Goal: Find specific page/section: Find specific page/section

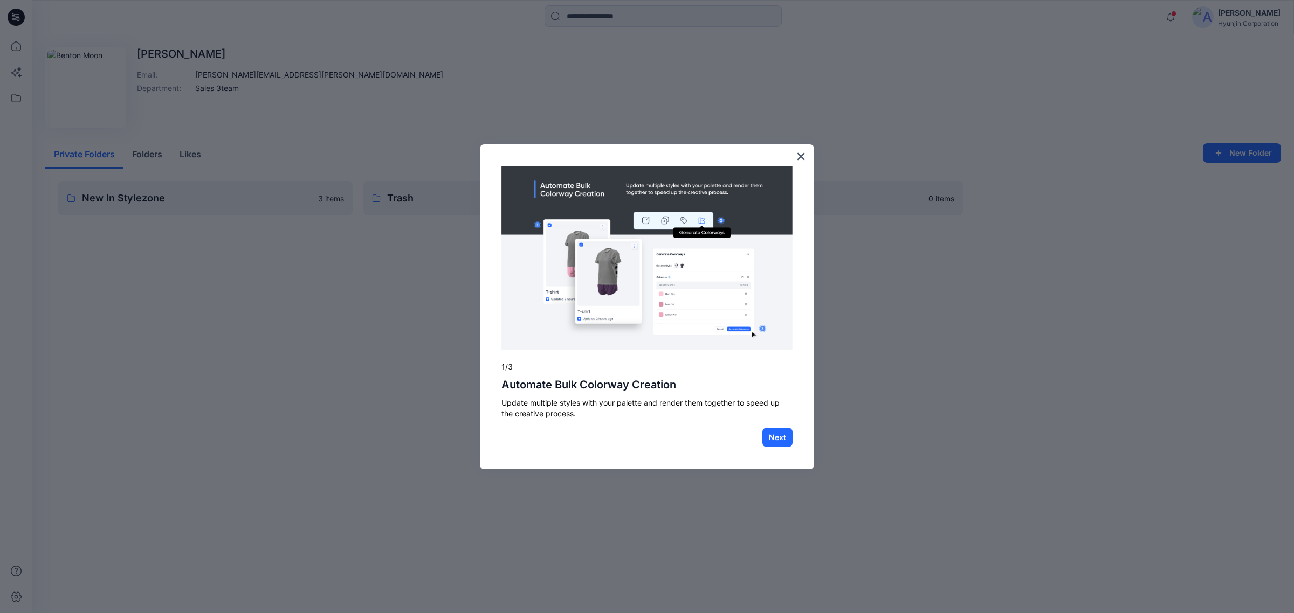
click at [1006, 297] on div at bounding box center [647, 306] width 1294 height 613
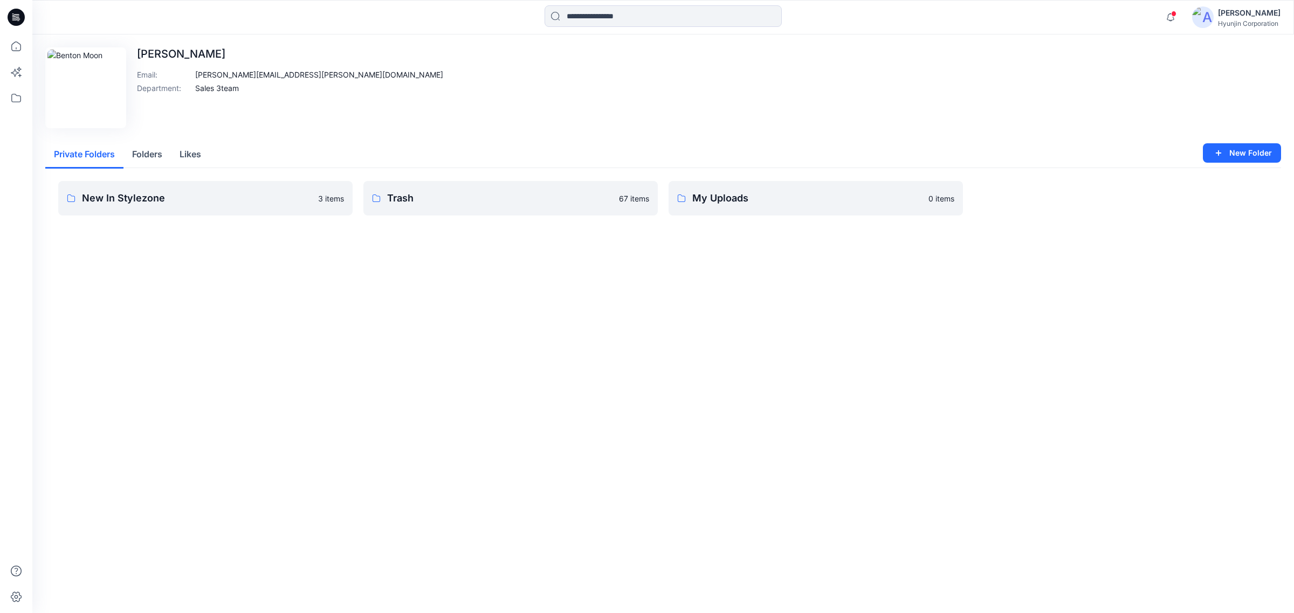
click at [777, 434] on div "Edit Image [PERSON_NAME] Email : [PERSON_NAME][EMAIL_ADDRESS][PERSON_NAME][DOMA…" at bounding box center [662, 323] width 1261 height 579
click at [27, 100] on icon at bounding box center [16, 98] width 24 height 24
click at [18, 98] on icon at bounding box center [16, 98] width 24 height 24
click at [26, 99] on icon at bounding box center [16, 98] width 24 height 24
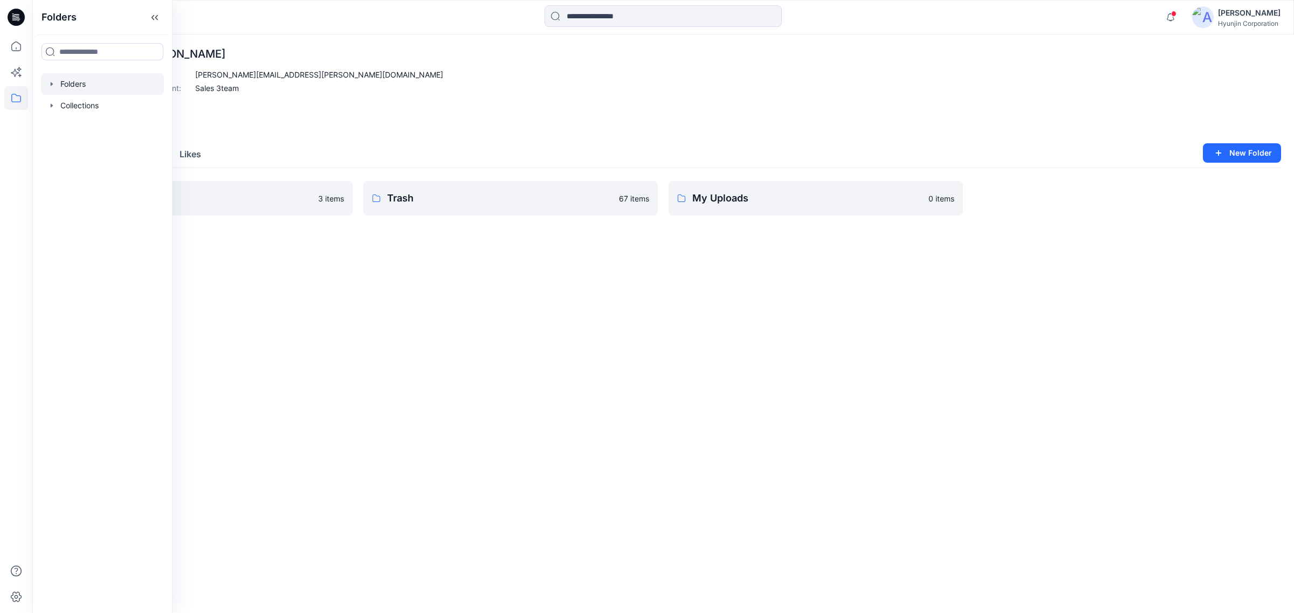
click at [70, 80] on div at bounding box center [102, 84] width 123 height 22
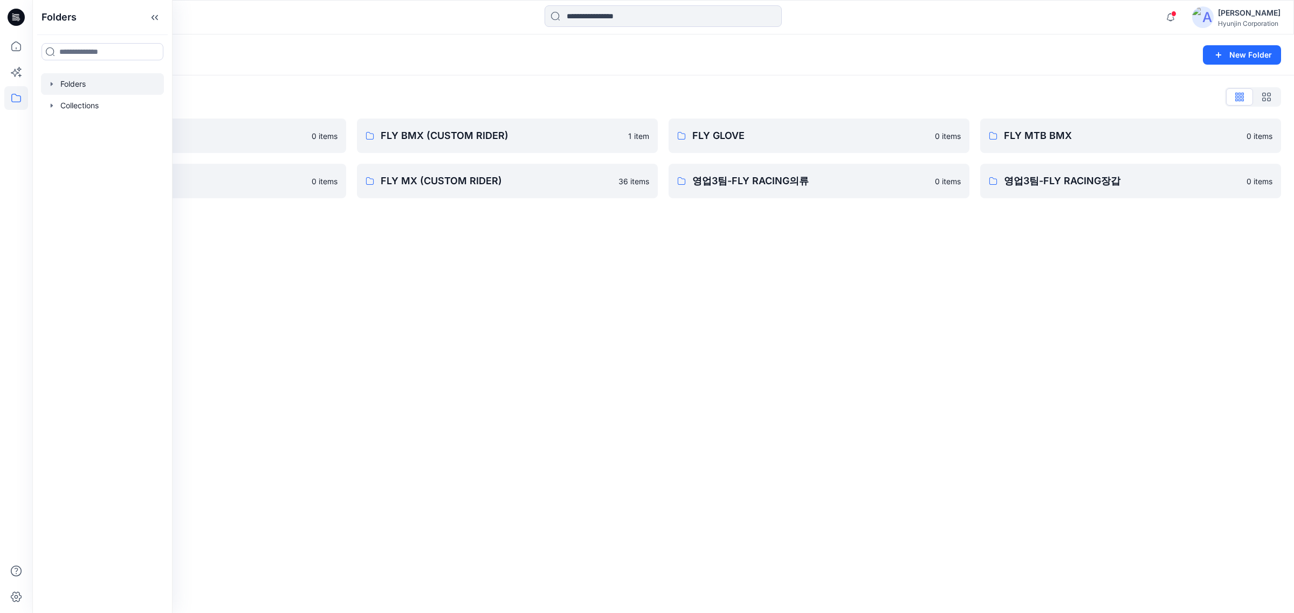
click at [569, 333] on div "Folders New Folder Folders List 0-HYUNJIN 0 items FLY MX 0 items FLY BMX (CUSTO…" at bounding box center [662, 323] width 1261 height 579
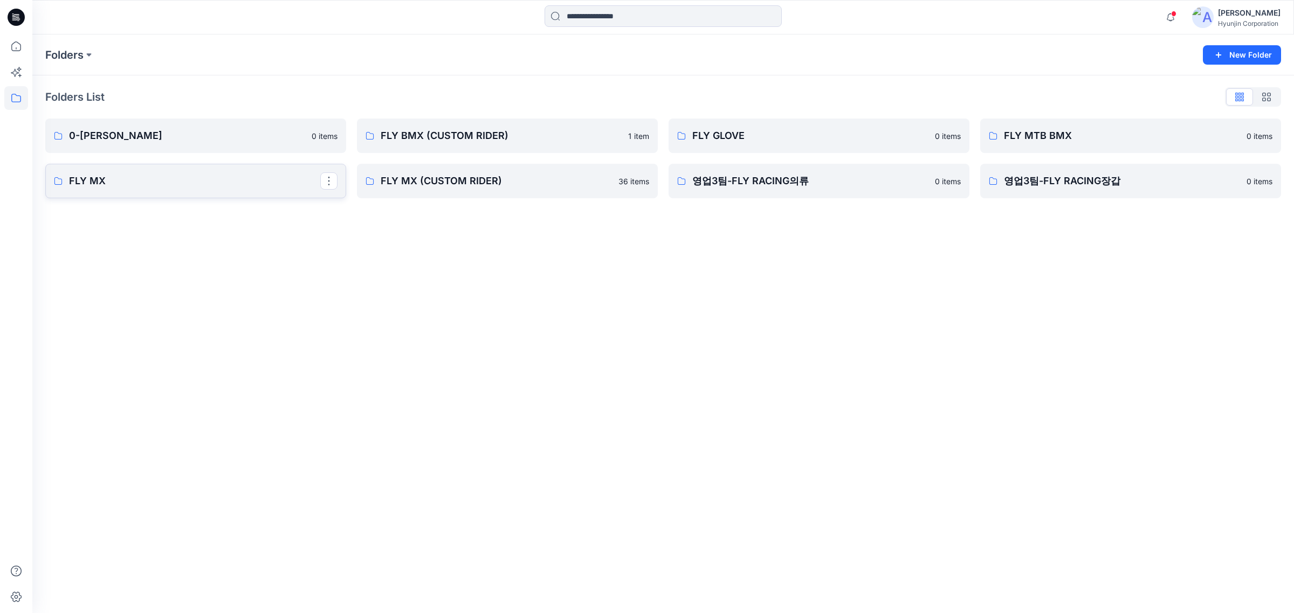
click at [199, 179] on p "FLY MX" at bounding box center [194, 181] width 251 height 15
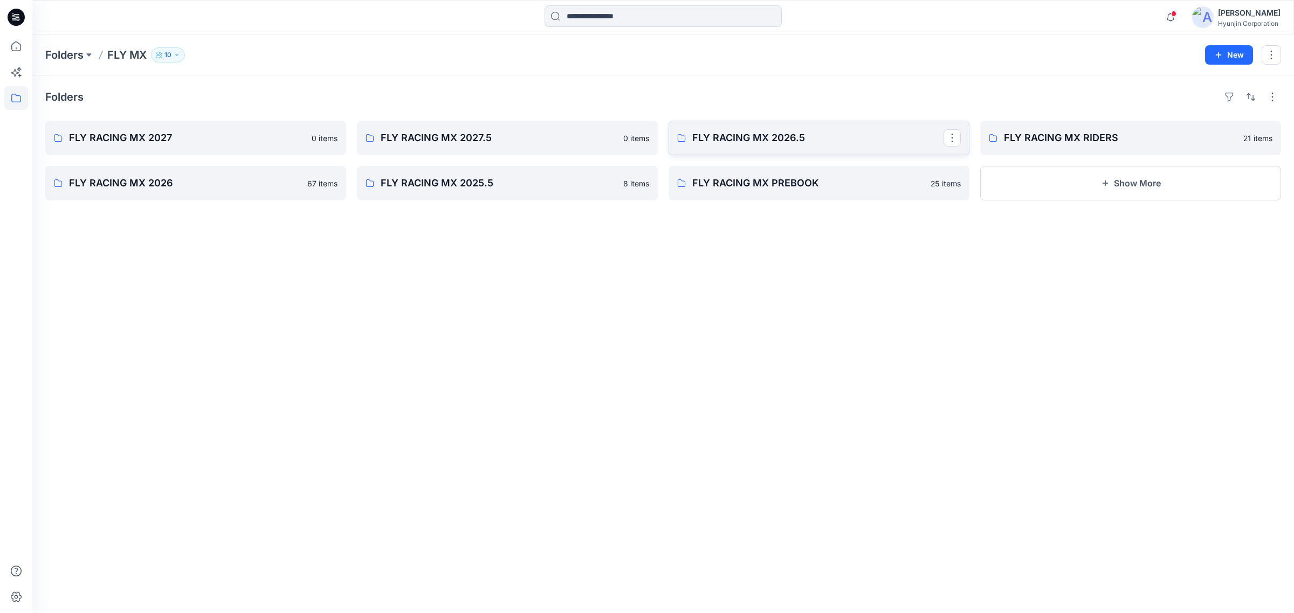
click at [802, 139] on p "FLY RACING MX 2026.5" at bounding box center [817, 137] width 251 height 15
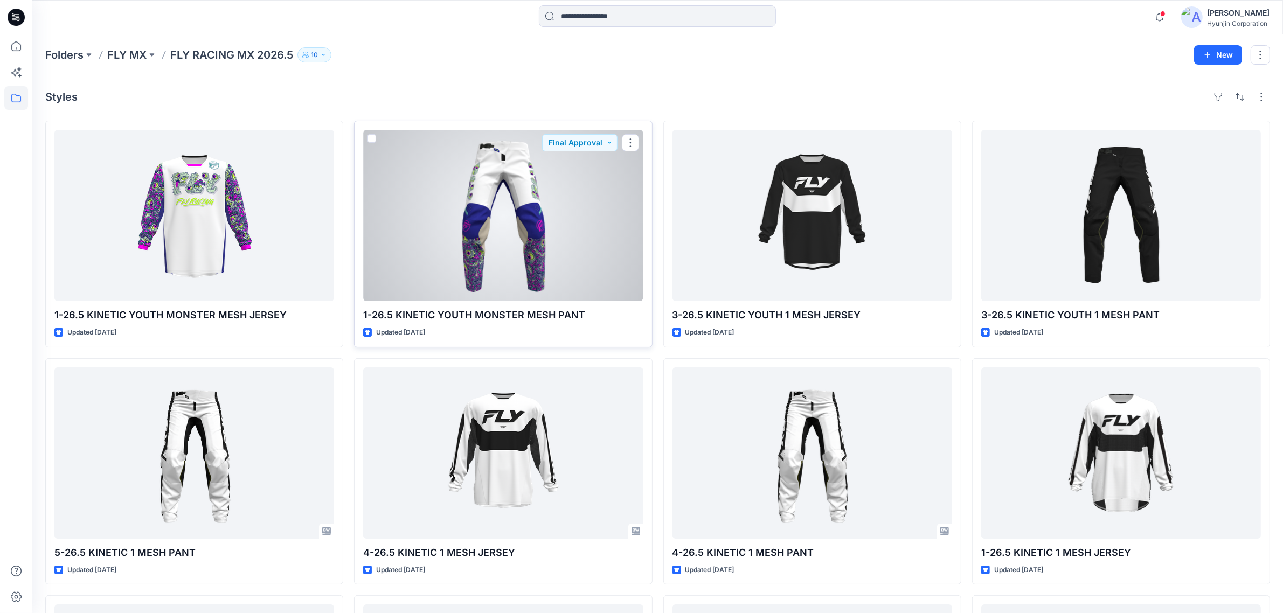
click at [485, 244] on div at bounding box center [503, 215] width 280 height 171
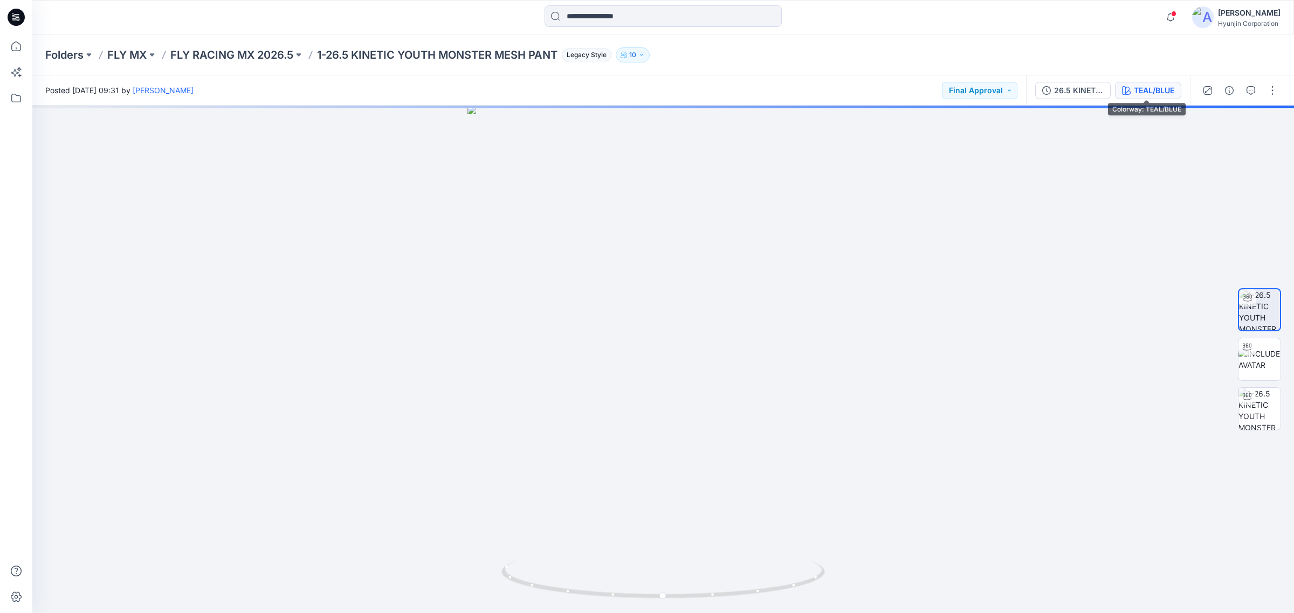
click at [1149, 91] on div "TEAL/BLUE" at bounding box center [1154, 91] width 40 height 12
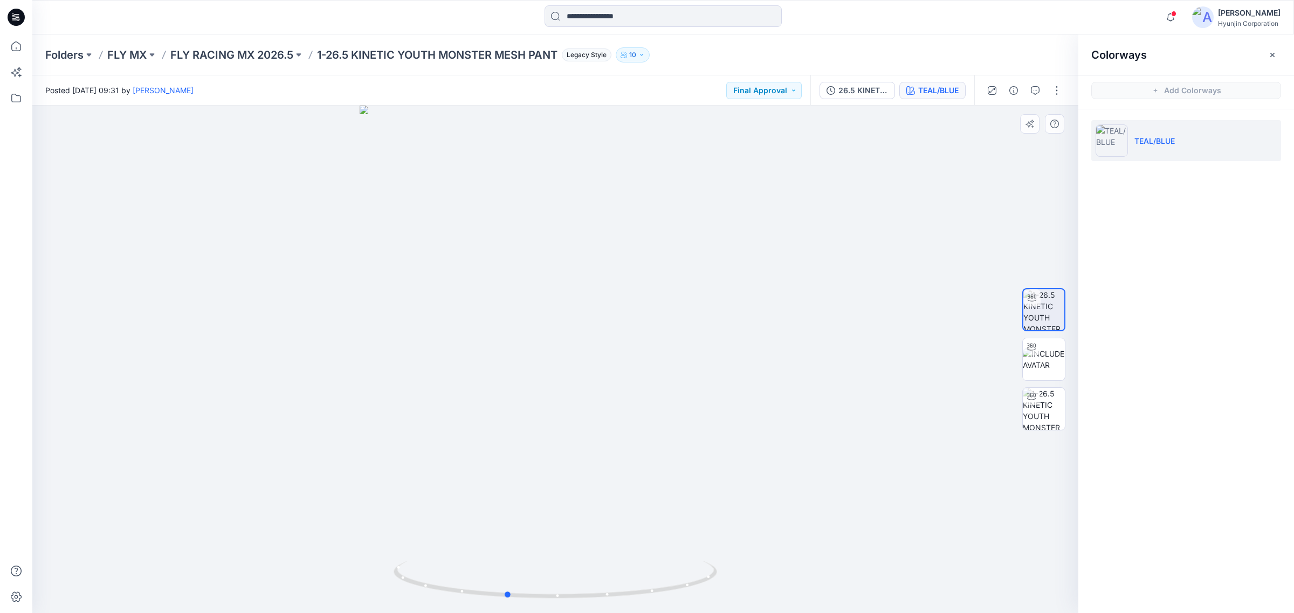
drag, startPoint x: 704, startPoint y: 522, endPoint x: 658, endPoint y: 513, distance: 47.2
click at [658, 513] on div at bounding box center [555, 360] width 1046 height 508
click at [235, 312] on div at bounding box center [555, 360] width 1046 height 508
click at [1182, 289] on div "Colorways Add Colorways TEAL/BLUE" at bounding box center [1186, 323] width 216 height 579
click at [962, 101] on div "26.5 KINETIC YOUTH MONSTER MESH PANT TEAL/BLUE" at bounding box center [892, 90] width 164 height 30
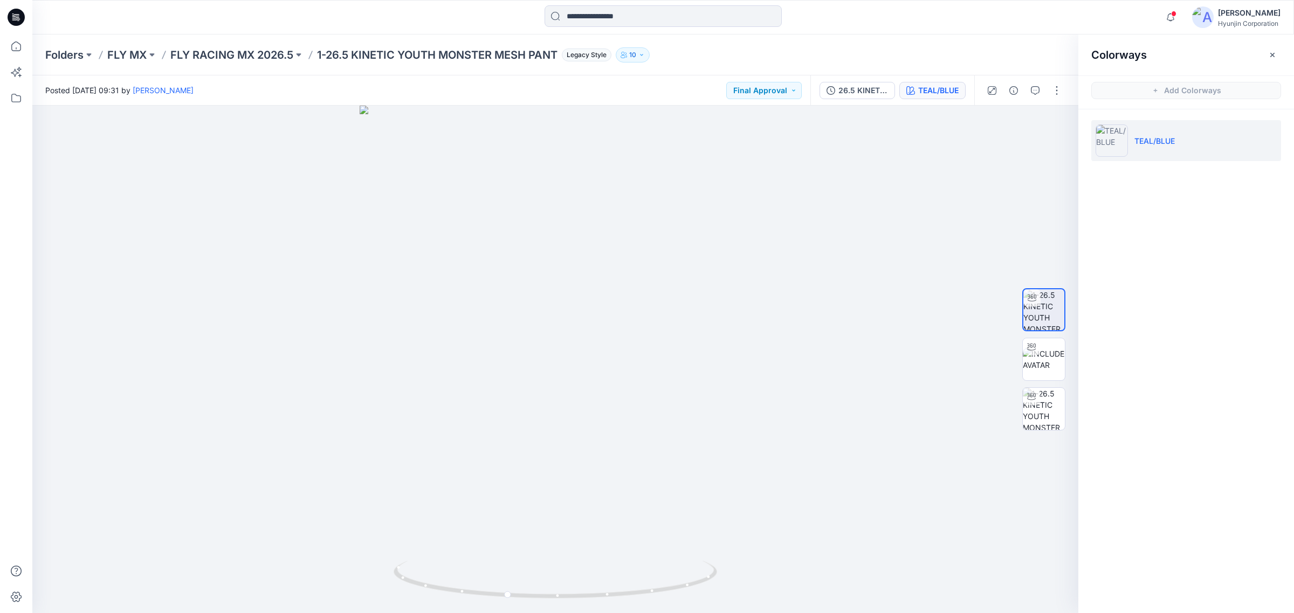
click at [952, 94] on div "TEAL/BLUE" at bounding box center [938, 91] width 40 height 12
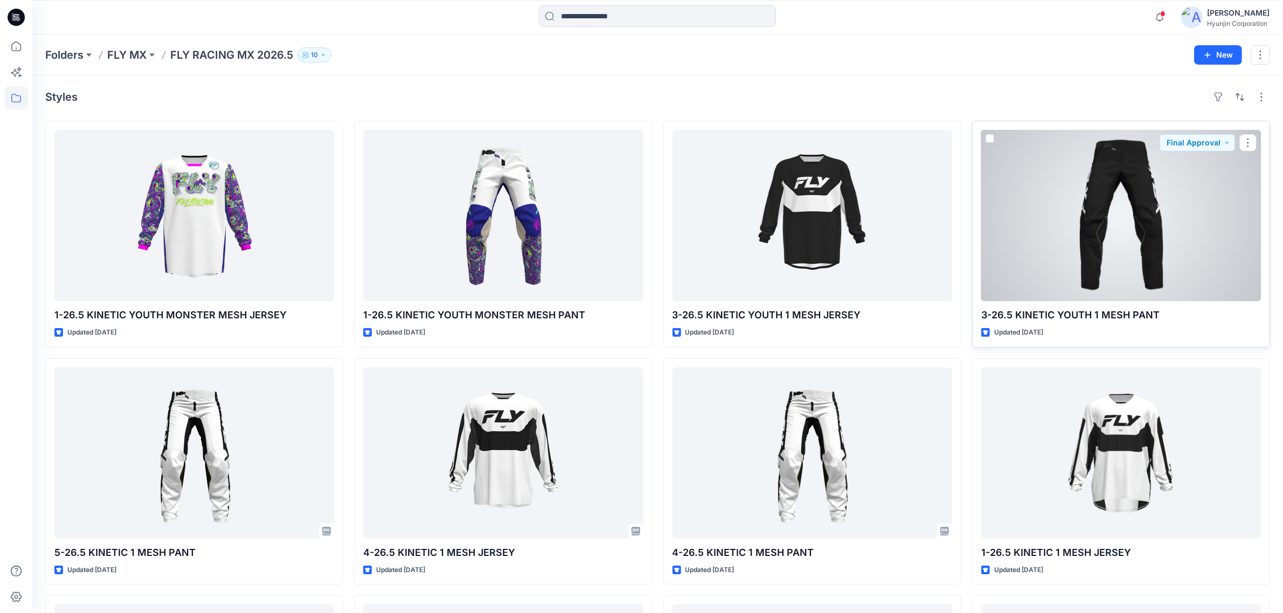
click at [1128, 213] on div at bounding box center [1122, 215] width 280 height 171
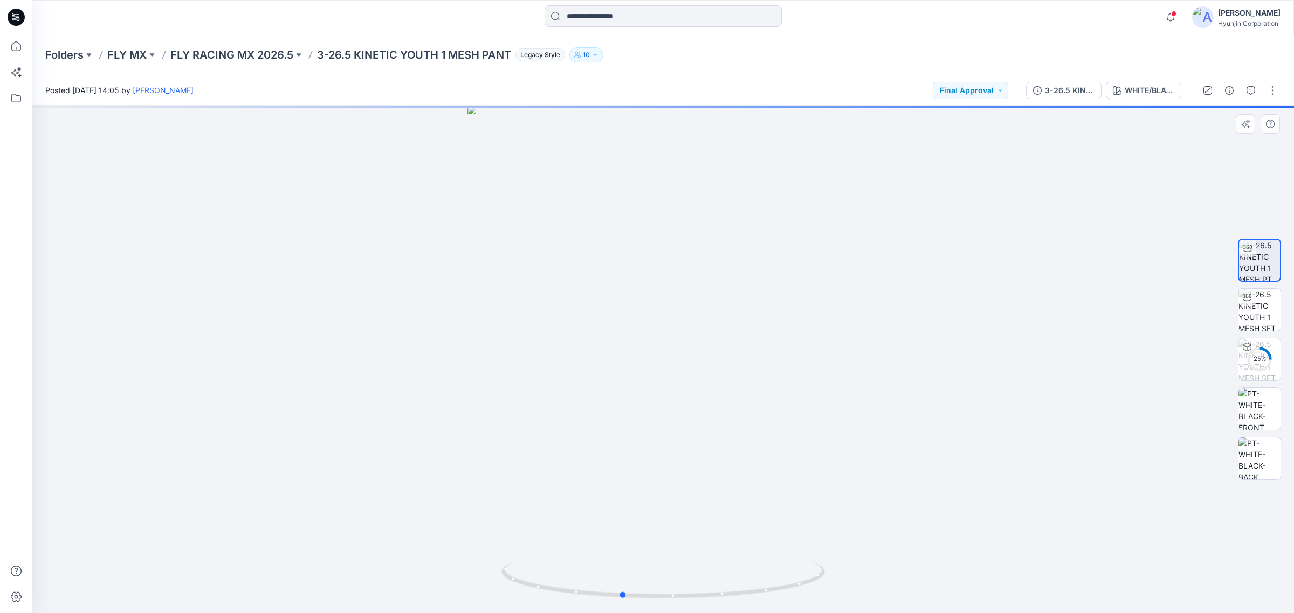
drag, startPoint x: 820, startPoint y: 545, endPoint x: 779, endPoint y: 540, distance: 41.8
click at [779, 540] on div at bounding box center [662, 360] width 1261 height 508
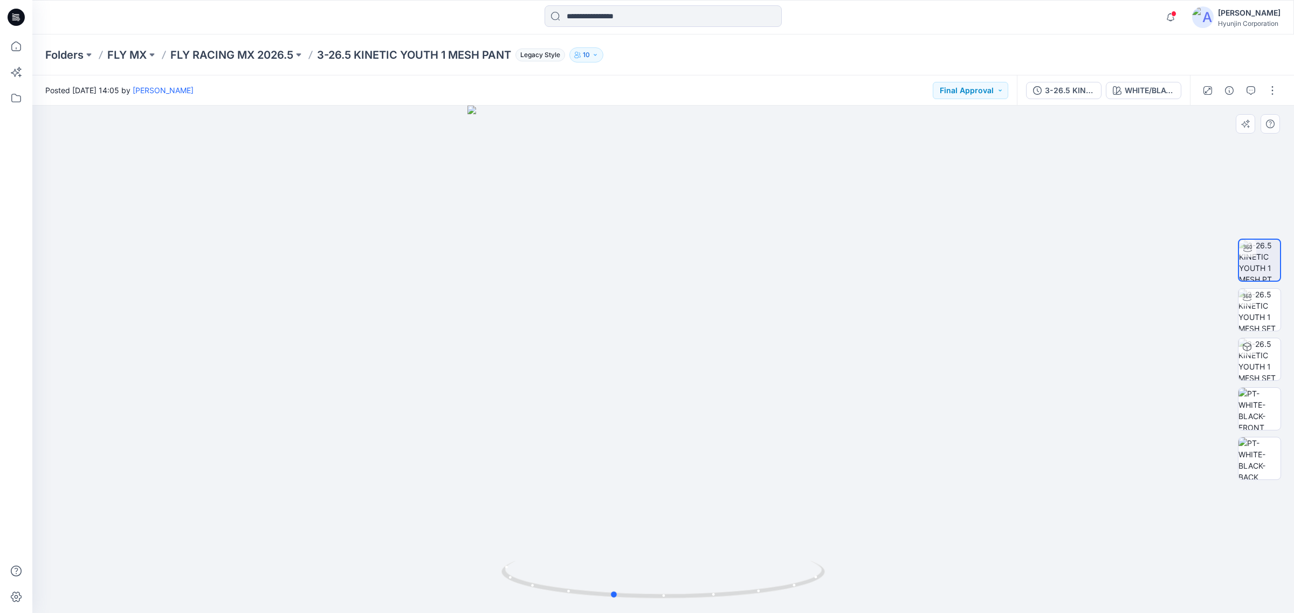
drag, startPoint x: 700, startPoint y: 535, endPoint x: 690, endPoint y: 534, distance: 9.2
click at [690, 534] on div at bounding box center [662, 360] width 1261 height 508
click at [1152, 91] on div "WHITE/BLACK" at bounding box center [1149, 91] width 50 height 12
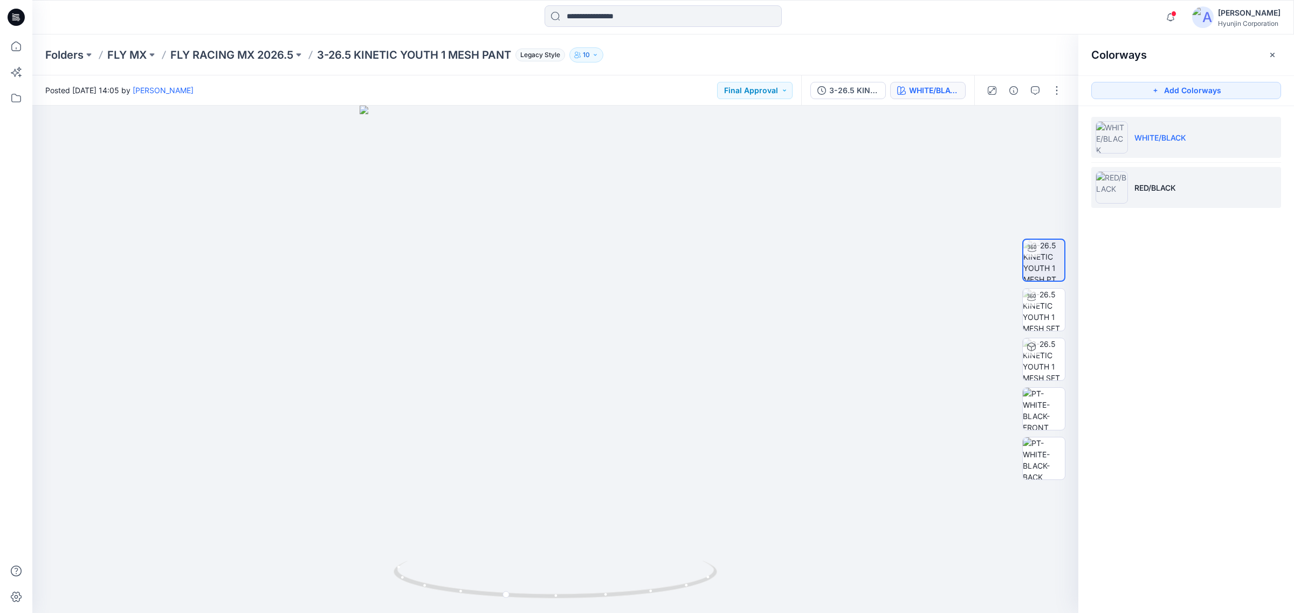
click at [1166, 181] on li "RED/BLACK" at bounding box center [1186, 187] width 190 height 41
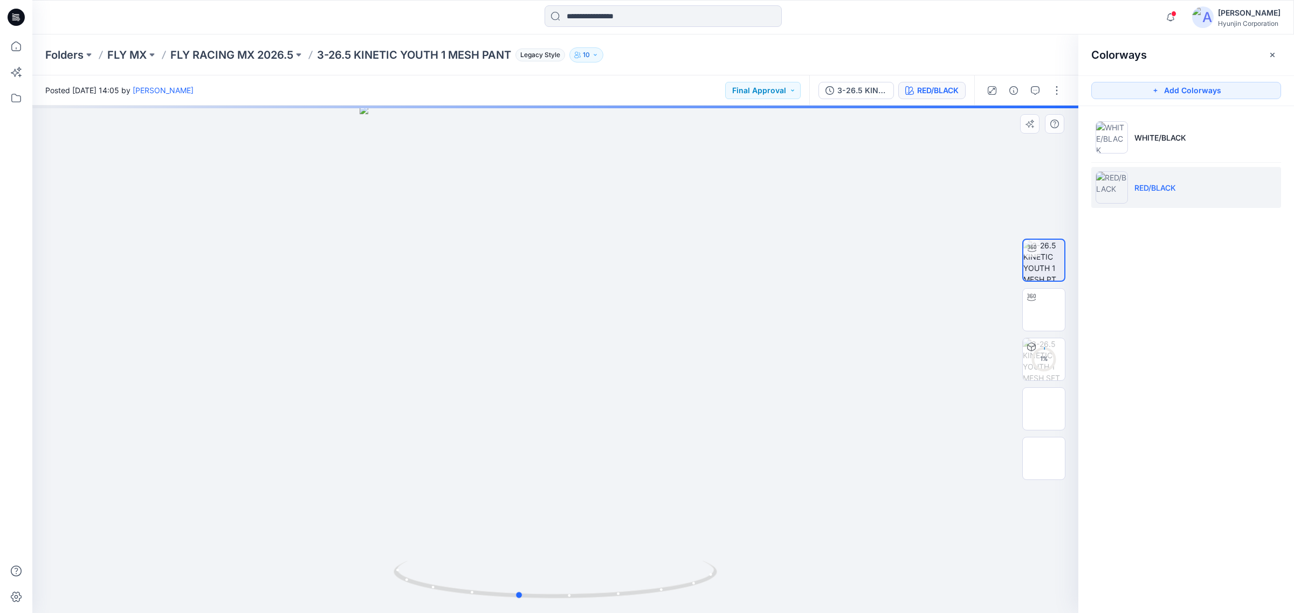
drag, startPoint x: 628, startPoint y: 551, endPoint x: 591, endPoint y: 546, distance: 37.6
click at [591, 546] on div at bounding box center [555, 360] width 1046 height 508
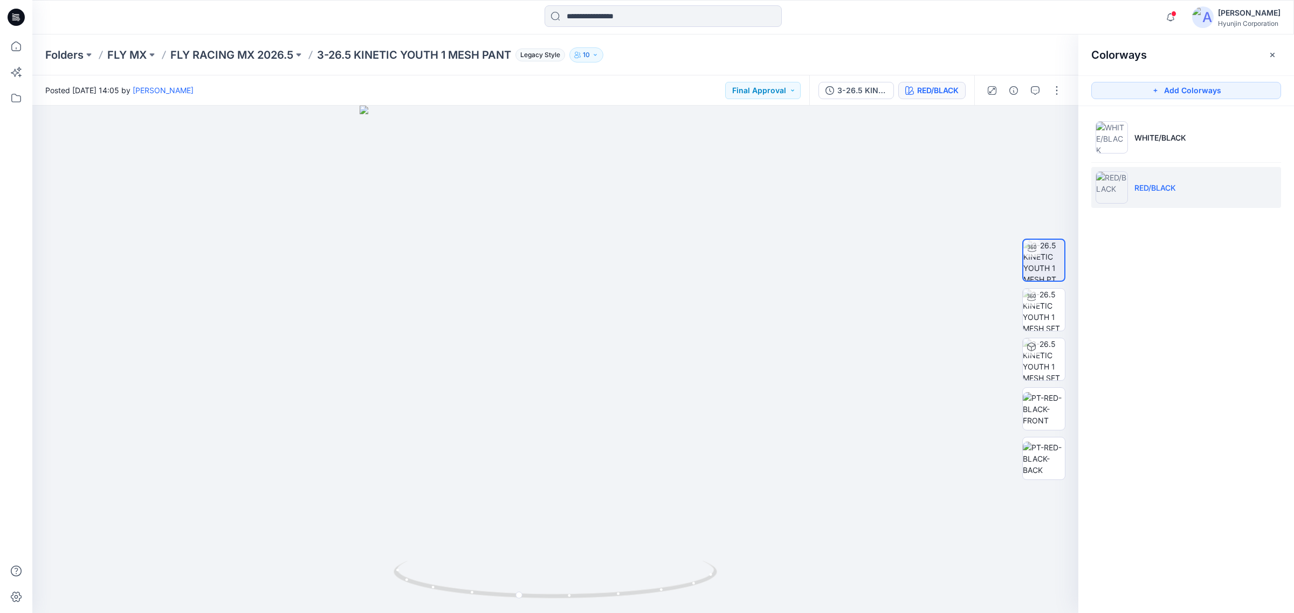
click at [1198, 335] on div "Colorways Add Colorways WHITE/BLACK RED/BLACK" at bounding box center [1186, 323] width 216 height 579
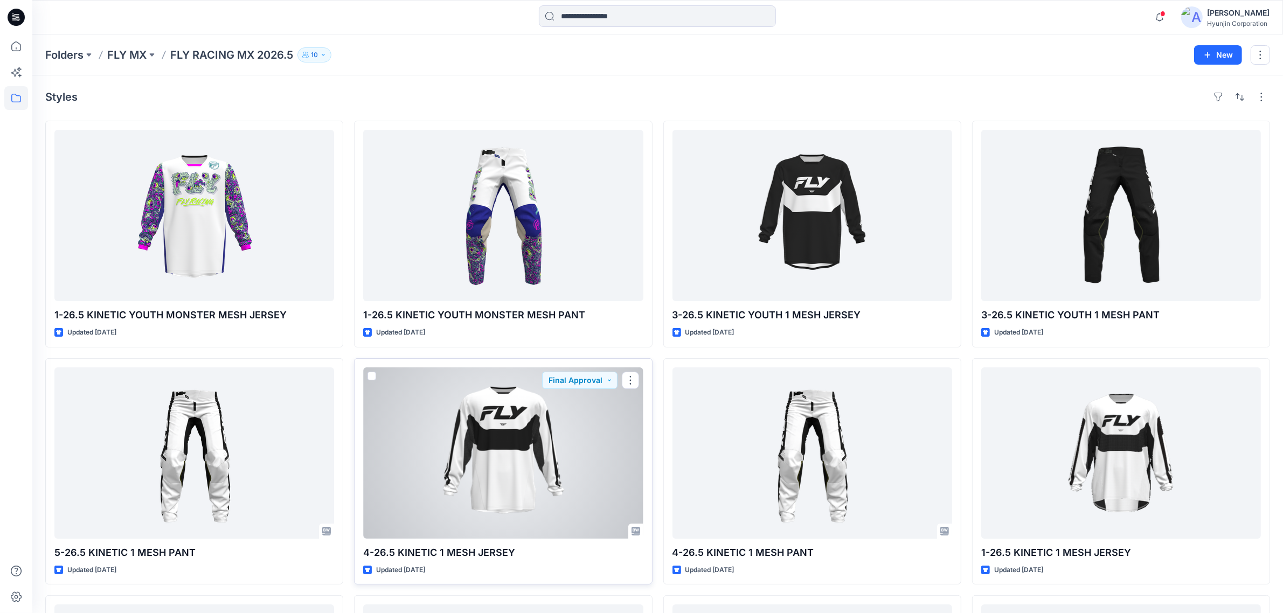
scroll to position [135, 0]
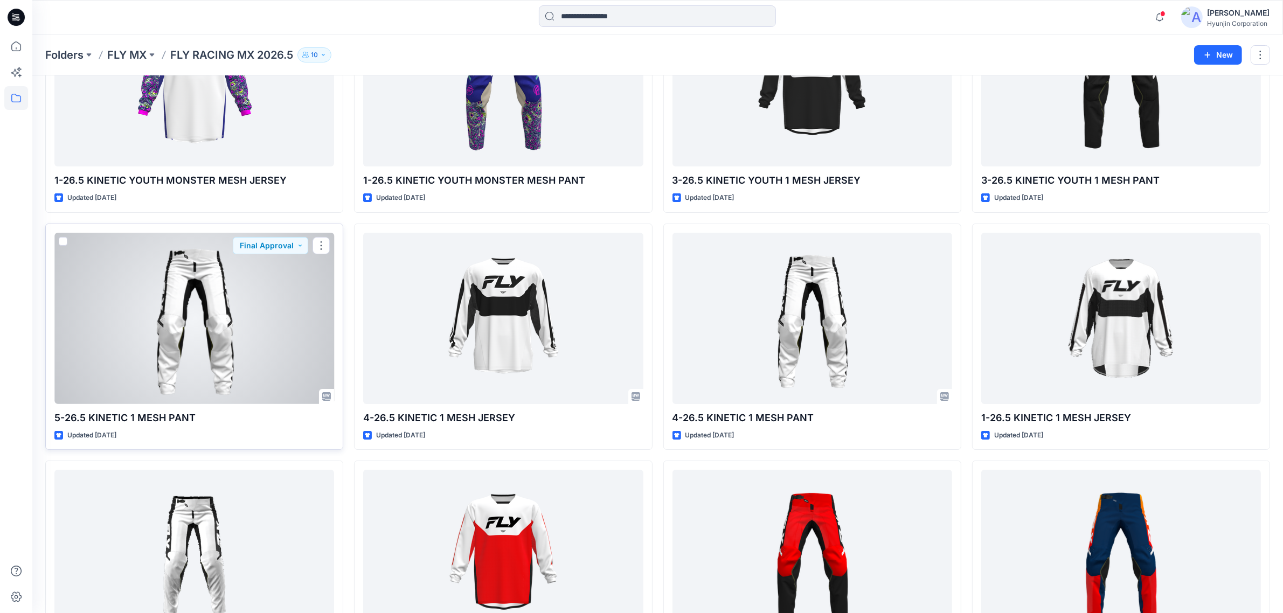
click at [244, 337] on div at bounding box center [194, 318] width 280 height 171
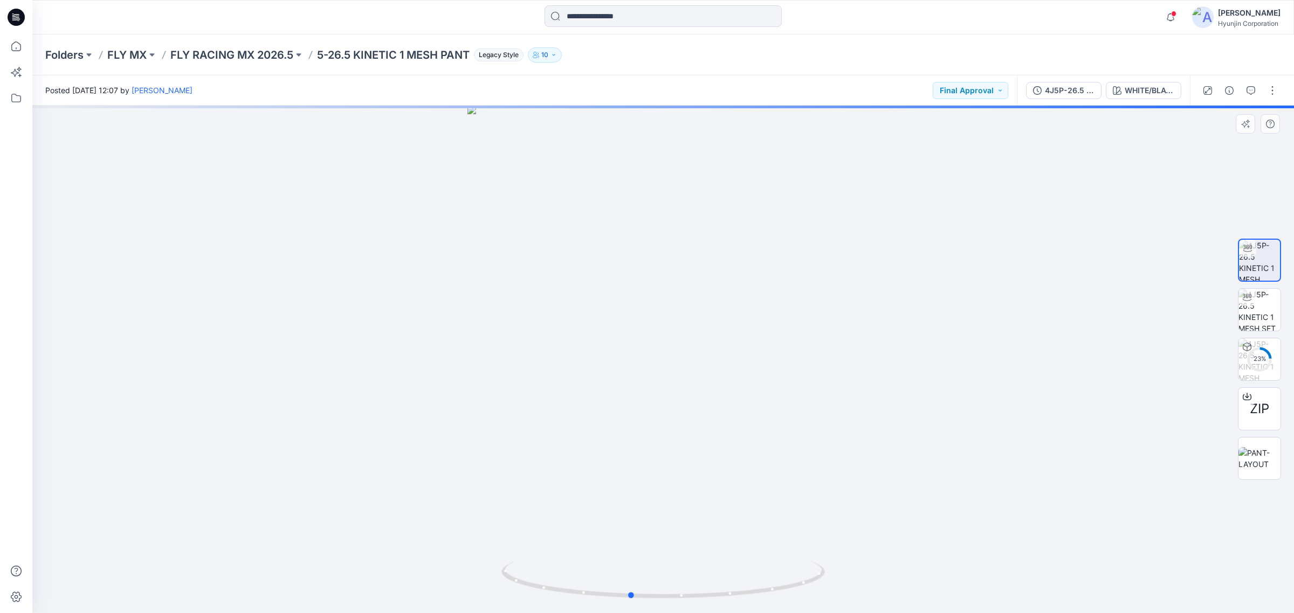
drag, startPoint x: 607, startPoint y: 556, endPoint x: 574, endPoint y: 551, distance: 33.2
click at [574, 551] on div at bounding box center [662, 360] width 1261 height 508
click at [1155, 85] on div "WHITE/BLACK" at bounding box center [1149, 91] width 50 height 12
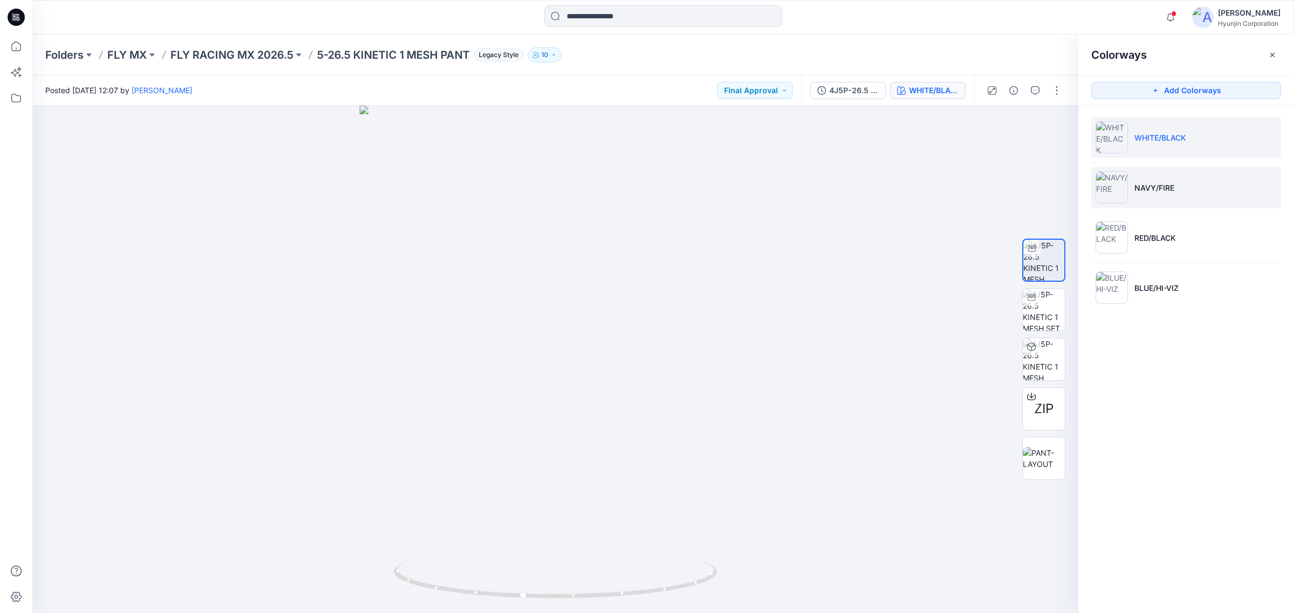
click at [1169, 186] on p "NAVY/FIRE" at bounding box center [1154, 187] width 40 height 11
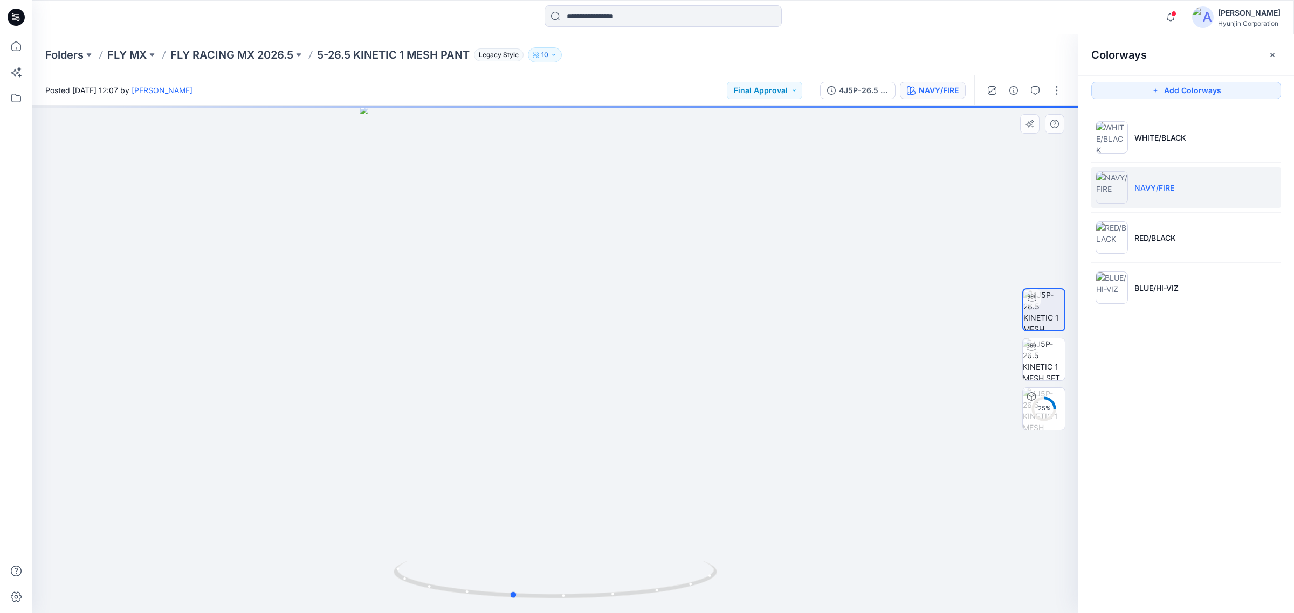
drag, startPoint x: 568, startPoint y: 480, endPoint x: 524, endPoint y: 475, distance: 43.4
click at [524, 475] on div at bounding box center [555, 360] width 1046 height 508
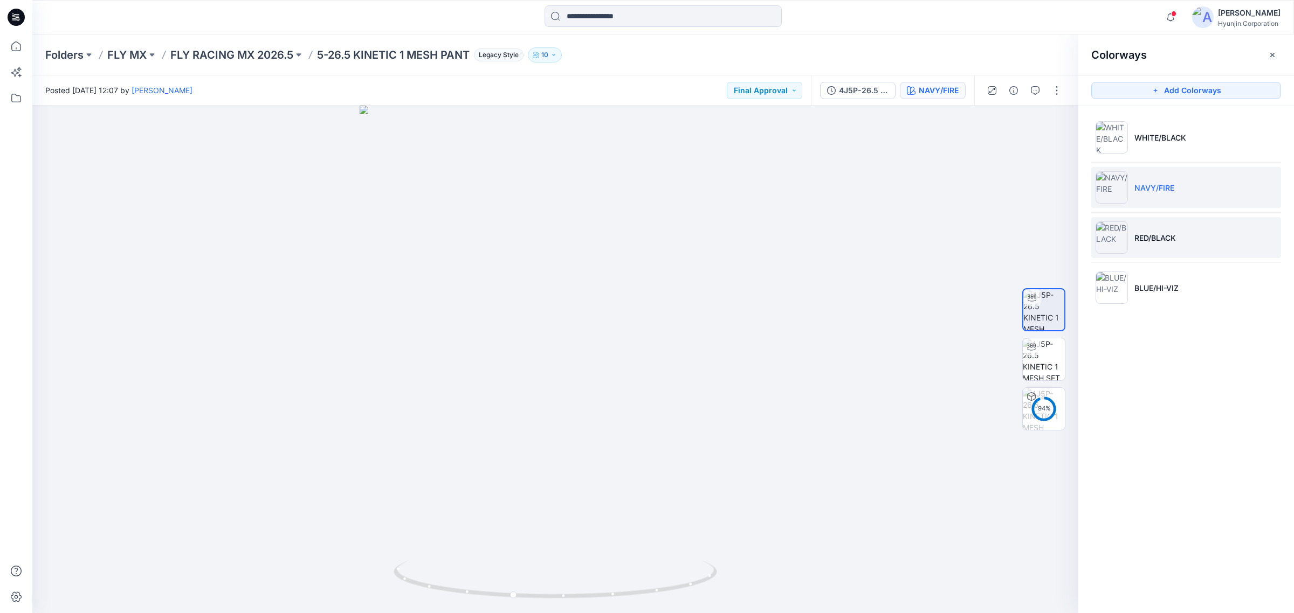
click at [1147, 233] on p "RED/BLACK" at bounding box center [1155, 237] width 42 height 11
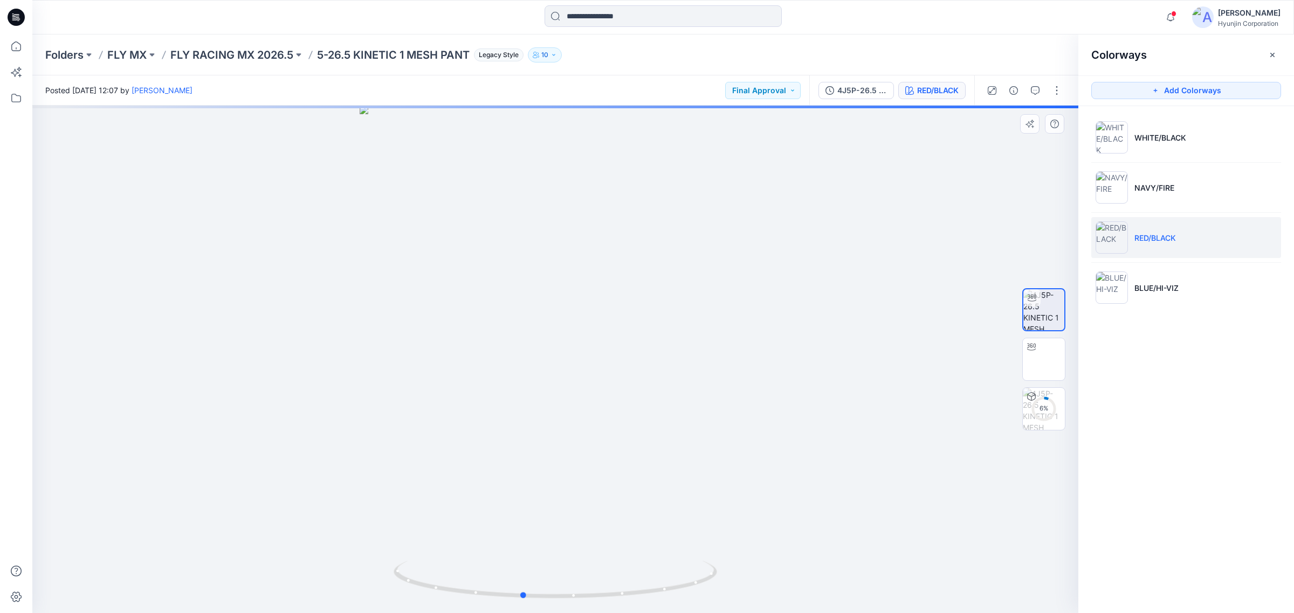
drag, startPoint x: 618, startPoint y: 527, endPoint x: 585, endPoint y: 527, distance: 32.9
click at [585, 527] on div at bounding box center [555, 360] width 1046 height 508
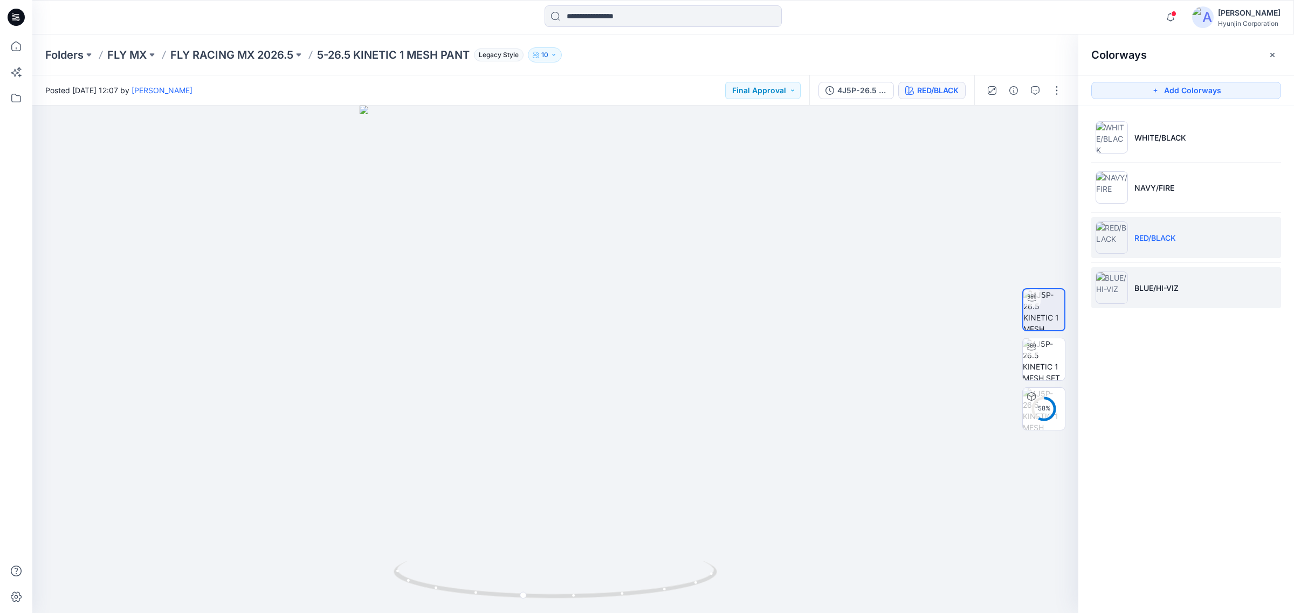
click at [1208, 292] on li "BLUE/HI-VIZ" at bounding box center [1186, 287] width 190 height 41
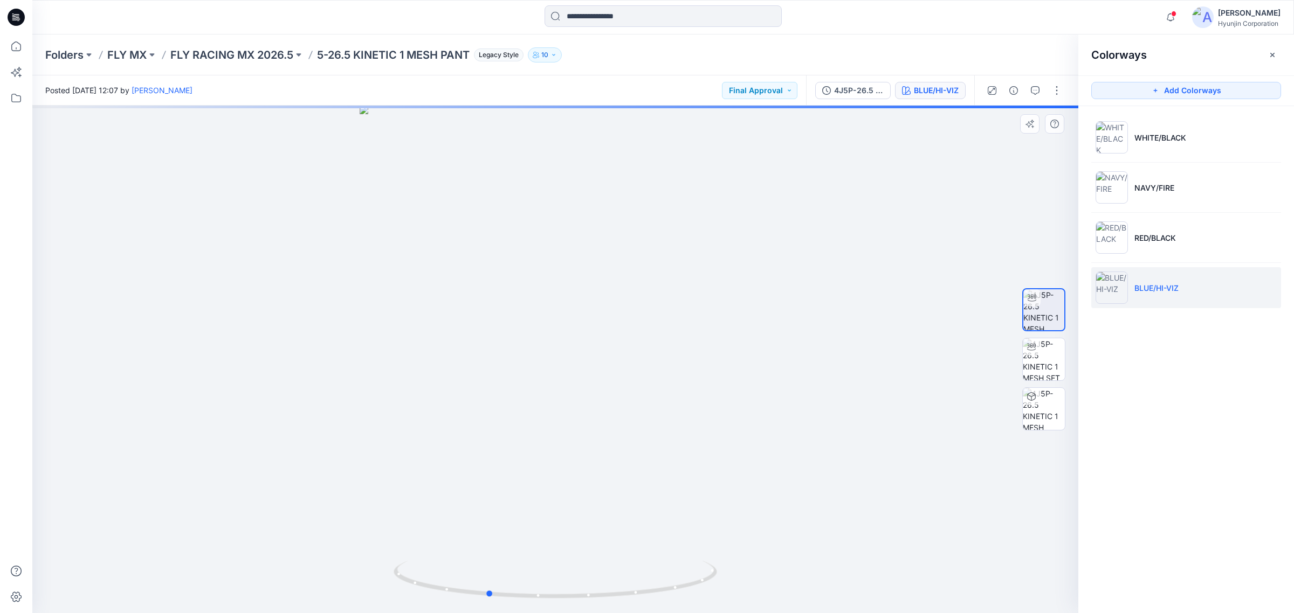
drag, startPoint x: 630, startPoint y: 540, endPoint x: 562, endPoint y: 541, distance: 67.9
click at [562, 541] on div at bounding box center [555, 360] width 1046 height 508
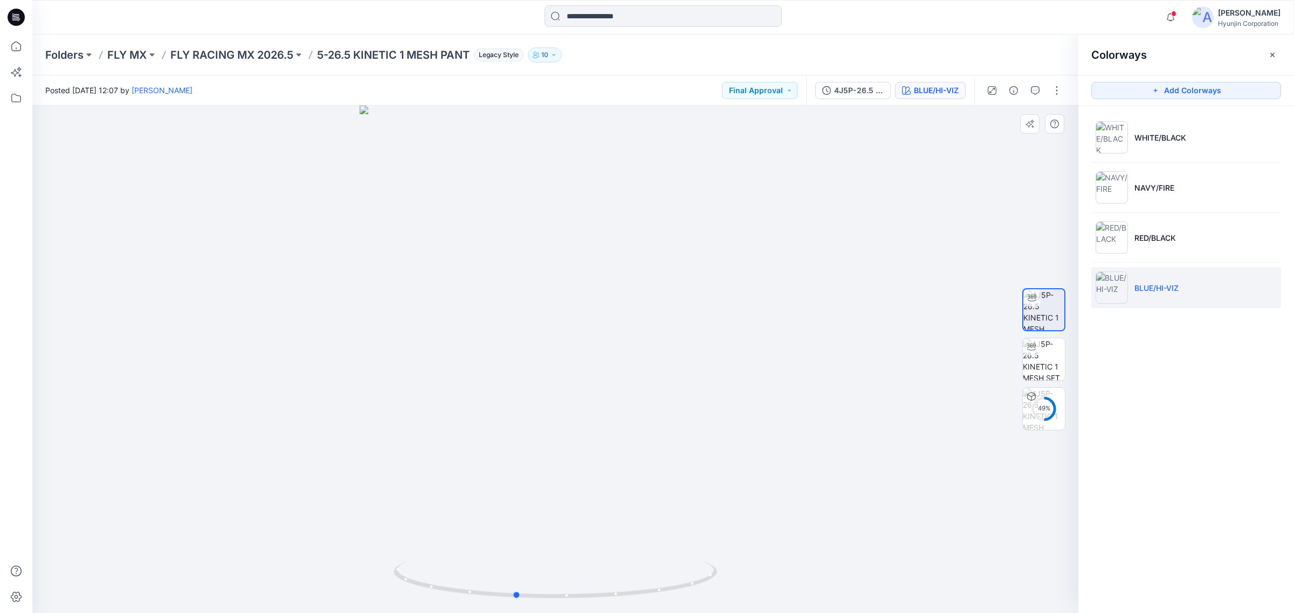
drag, startPoint x: 625, startPoint y: 564, endPoint x: 653, endPoint y: 559, distance: 28.4
click at [653, 559] on div at bounding box center [555, 360] width 1046 height 508
